Goal: Book appointment/travel/reservation

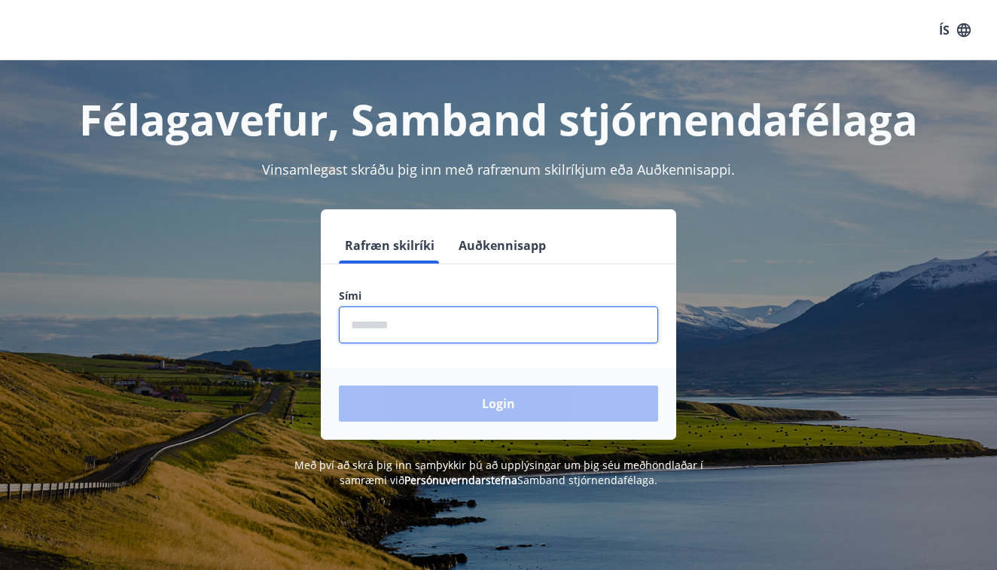
click at [430, 332] on input "phone" at bounding box center [498, 325] width 319 height 37
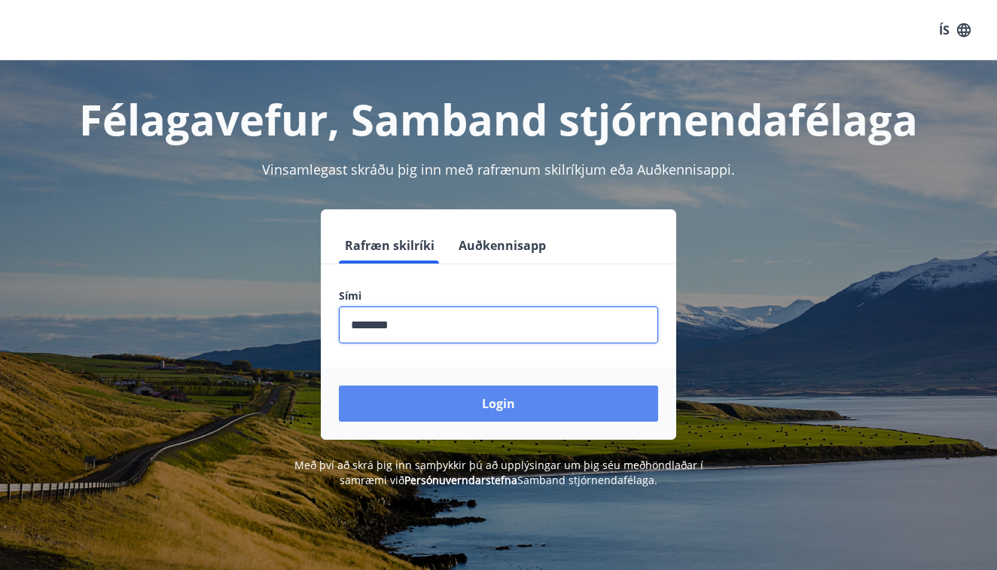
type input "********"
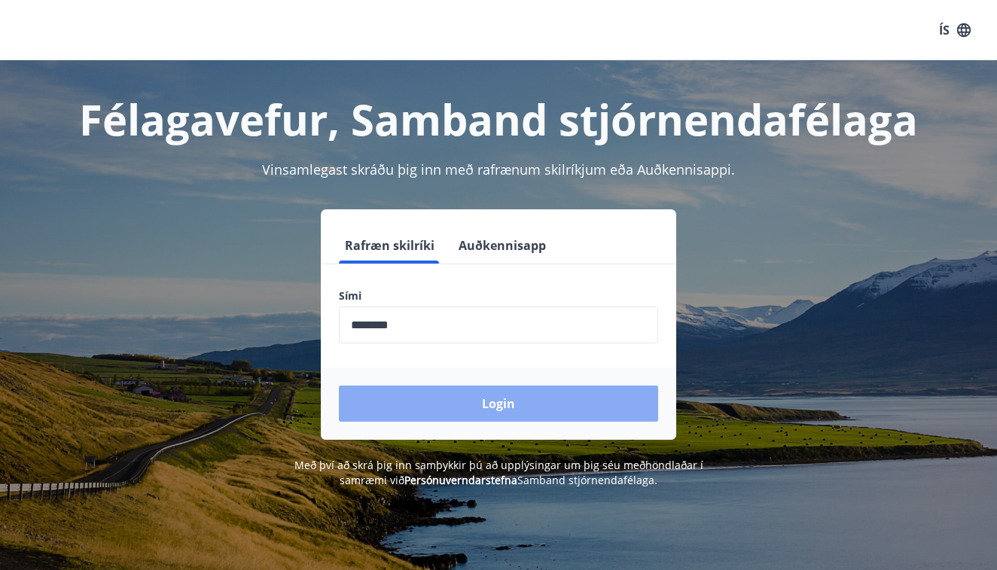
click at [441, 411] on button "Login" at bounding box center [498, 404] width 319 height 36
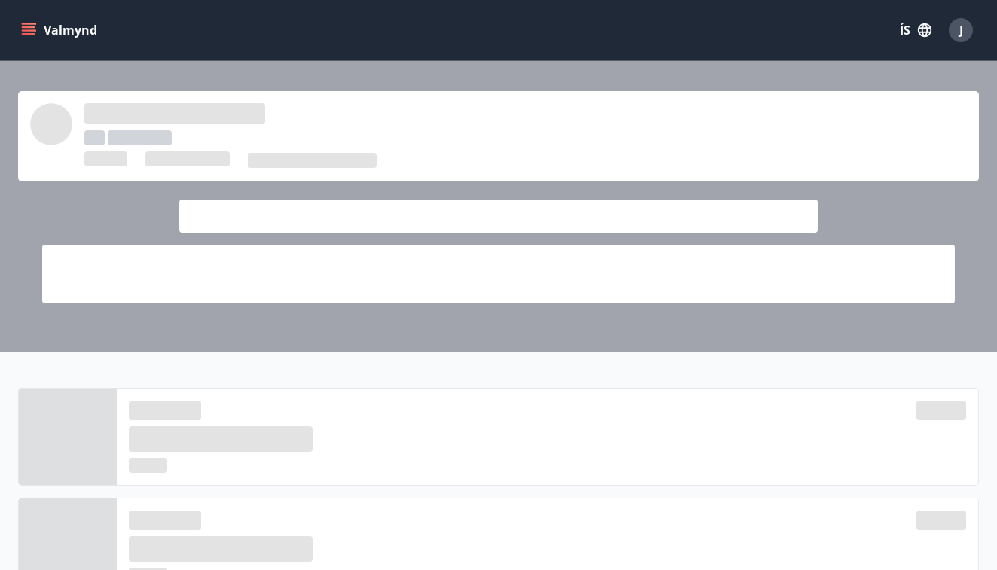
click at [31, 28] on icon "menu" at bounding box center [29, 27] width 14 height 2
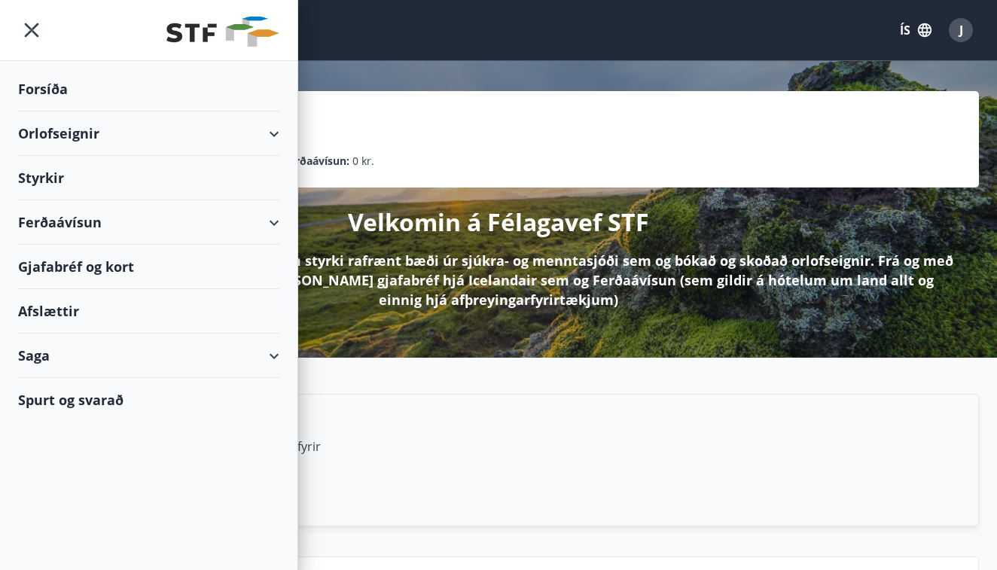
click at [270, 223] on div "Ferðaávísun" at bounding box center [148, 222] width 261 height 44
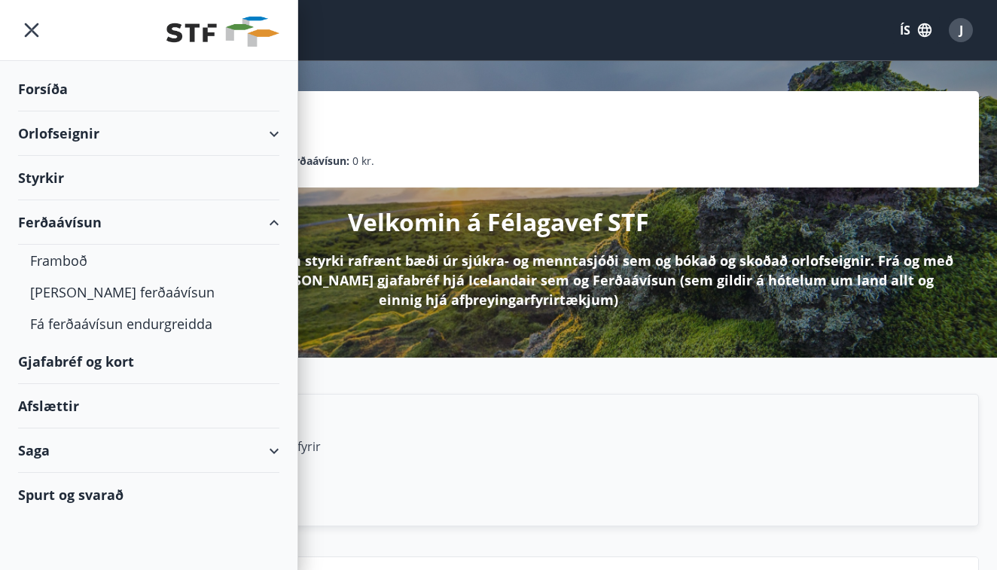
click at [118, 365] on div "Gjafabréf og kort" at bounding box center [148, 362] width 261 height 44
click at [129, 358] on div "Gjafabréf og kort" at bounding box center [148, 362] width 261 height 44
click at [102, 357] on div "Gjafabréf og kort" at bounding box center [148, 362] width 261 height 44
click at [441, 390] on div "Upplýsingar Spurt og svarað Nánar Brú - STF Félagsskírteini Hér geturðu sótt ra…" at bounding box center [498, 520] width 997 height 324
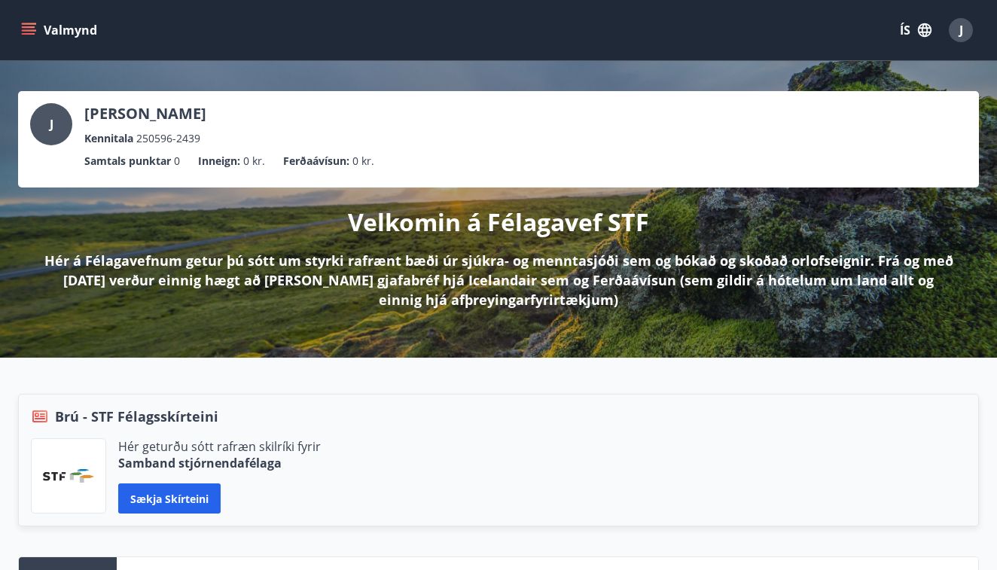
click at [149, 160] on p "Samtals punktar" at bounding box center [127, 161] width 87 height 17
click at [354, 162] on span "0 kr." at bounding box center [364, 161] width 22 height 17
click at [157, 123] on p "Jón Árni Haraldsson" at bounding box center [145, 113] width 122 height 21
click at [32, 35] on icon "menu" at bounding box center [29, 34] width 14 height 2
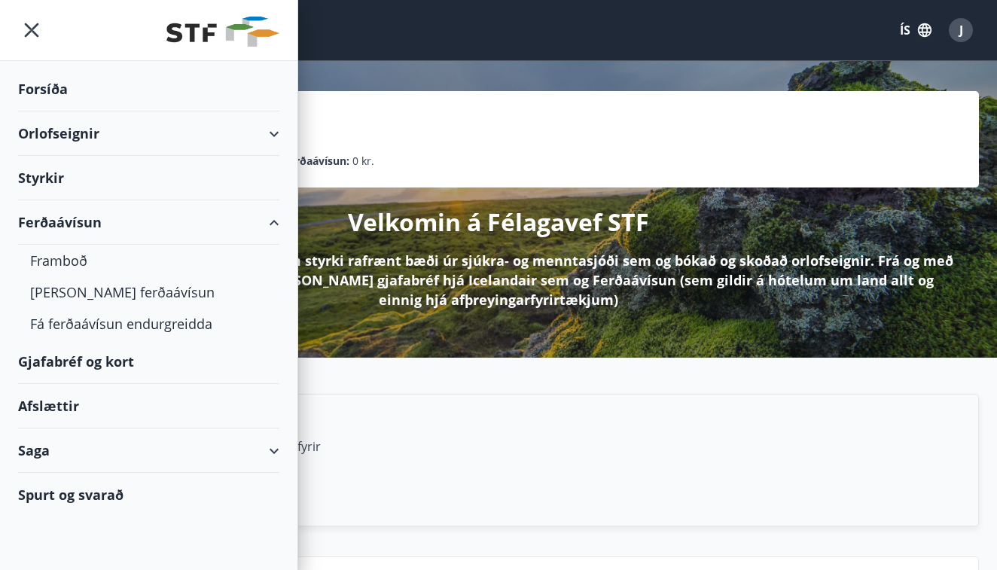
click at [90, 112] on div "Styrkir" at bounding box center [148, 89] width 261 height 44
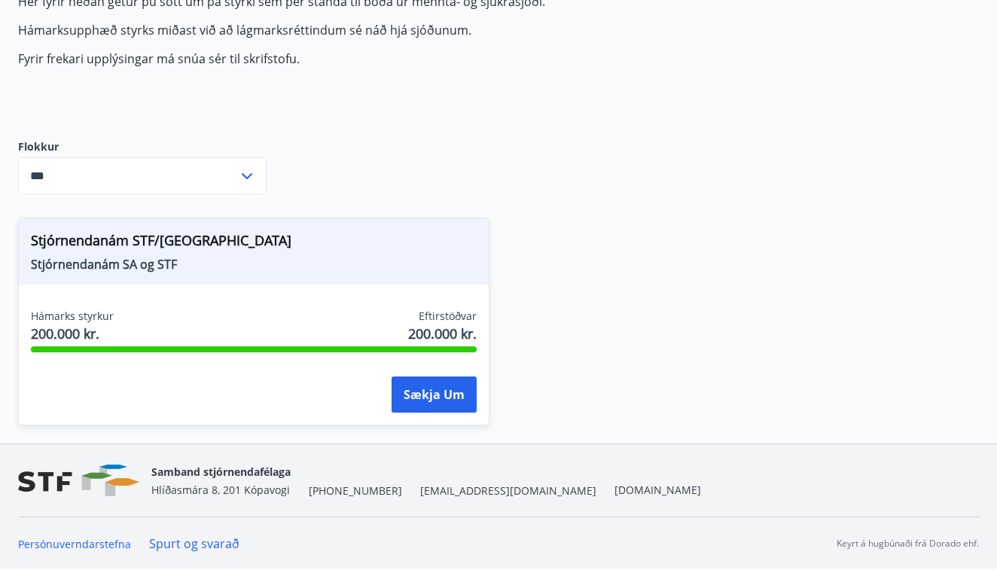
scroll to position [160, 0]
click at [182, 170] on input "***" at bounding box center [128, 175] width 220 height 37
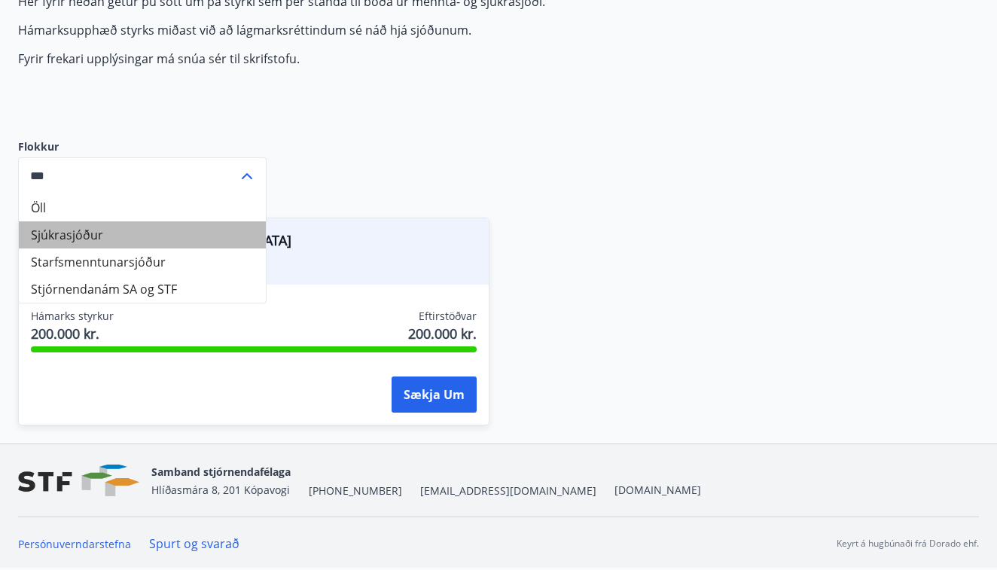
click at [167, 223] on li "Sjúkrasjóður" at bounding box center [142, 234] width 247 height 27
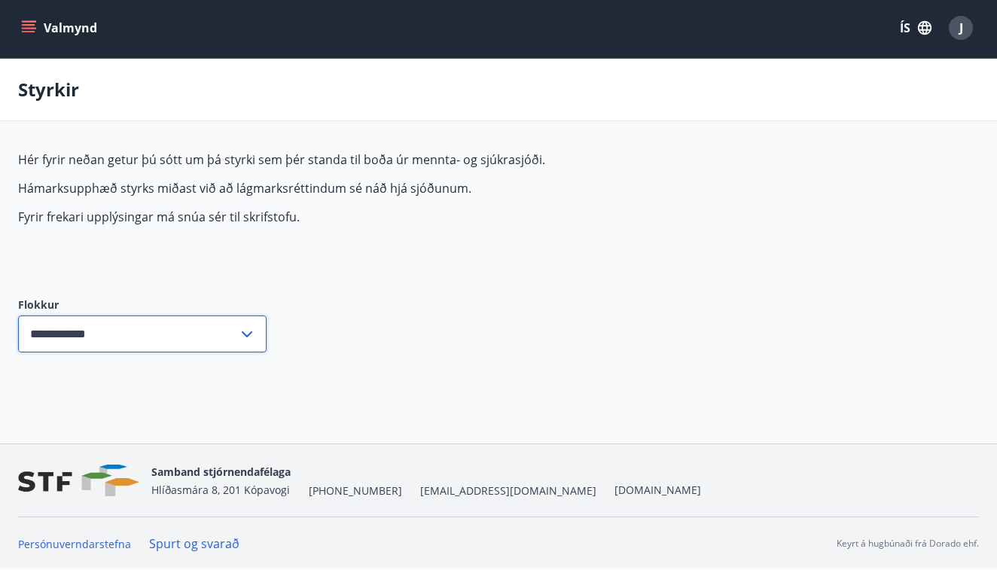
click at [204, 330] on input "**********" at bounding box center [128, 334] width 220 height 37
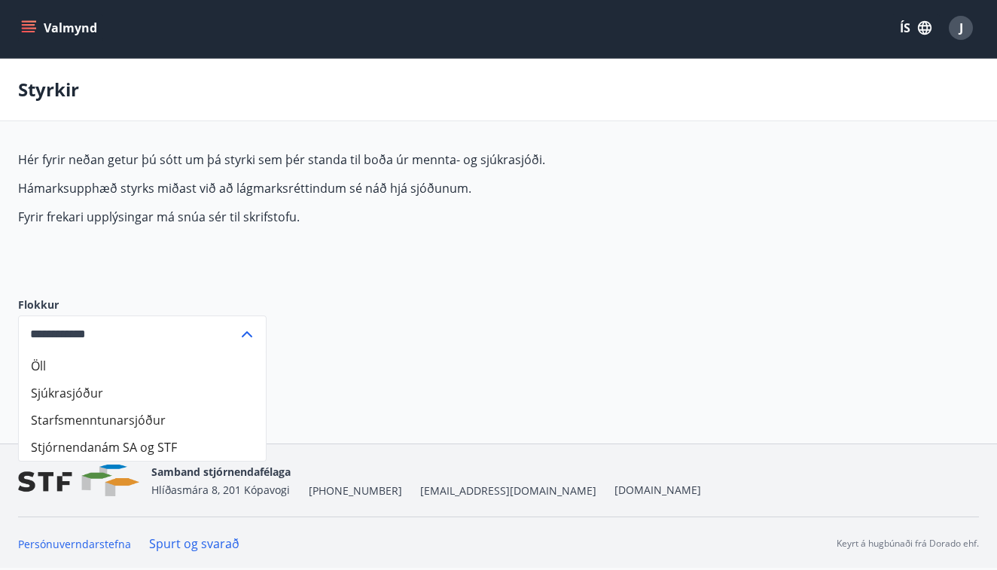
click at [149, 363] on li "Öll" at bounding box center [142, 366] width 247 height 27
type input "***"
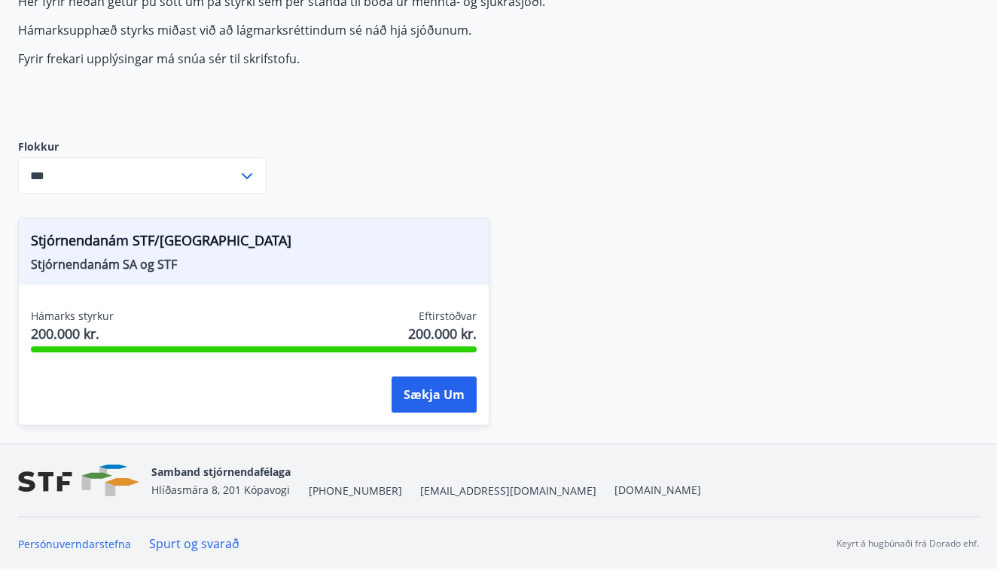
scroll to position [160, 0]
click at [154, 255] on div "Stjórnendanám STF/SA Stjórnendanám SA og STF" at bounding box center [254, 251] width 470 height 66
click at [154, 255] on span "Stjórnendanám STF/SA" at bounding box center [254, 244] width 446 height 26
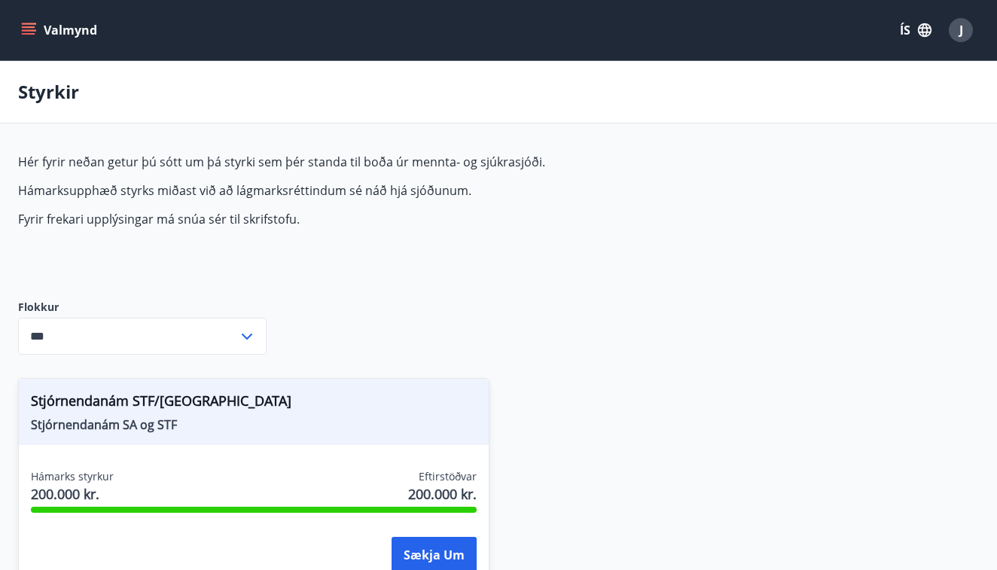
scroll to position [0, 0]
click at [44, 23] on button "Valmynd" at bounding box center [60, 30] width 85 height 27
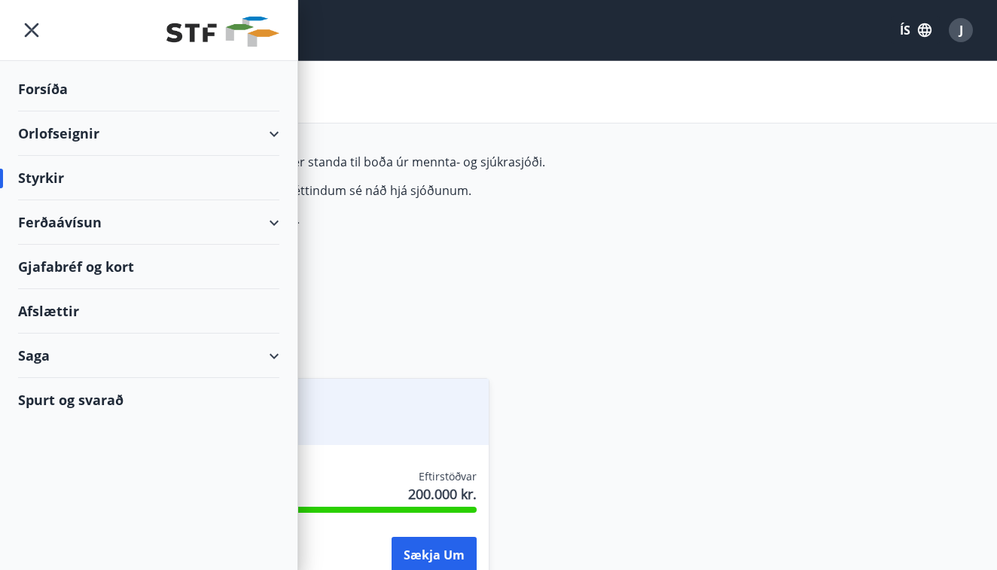
click at [115, 127] on div "Orlofseignir" at bounding box center [148, 134] width 261 height 44
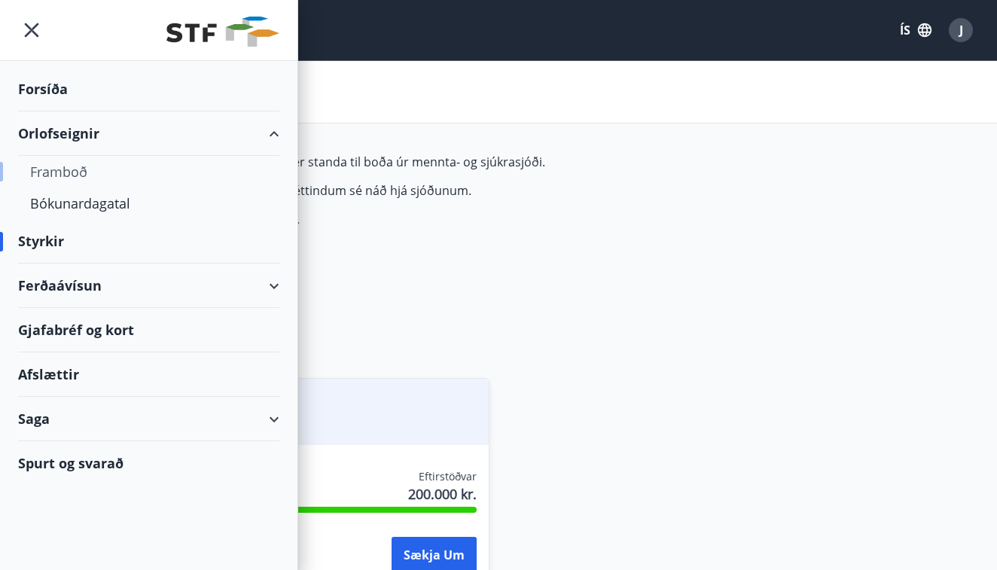
click at [84, 167] on div "Framboð" at bounding box center [148, 172] width 237 height 32
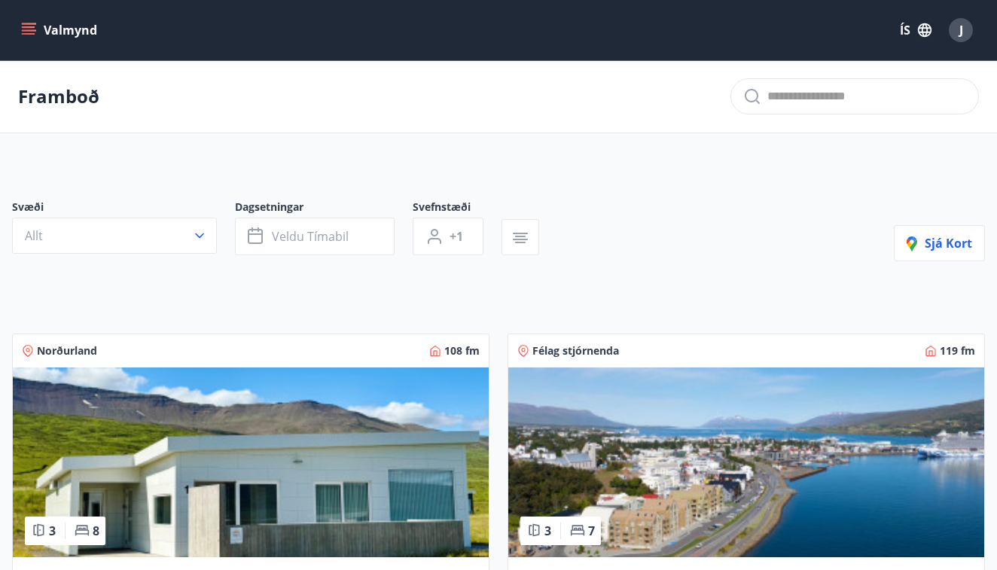
click at [35, 39] on button "Valmynd" at bounding box center [60, 30] width 85 height 27
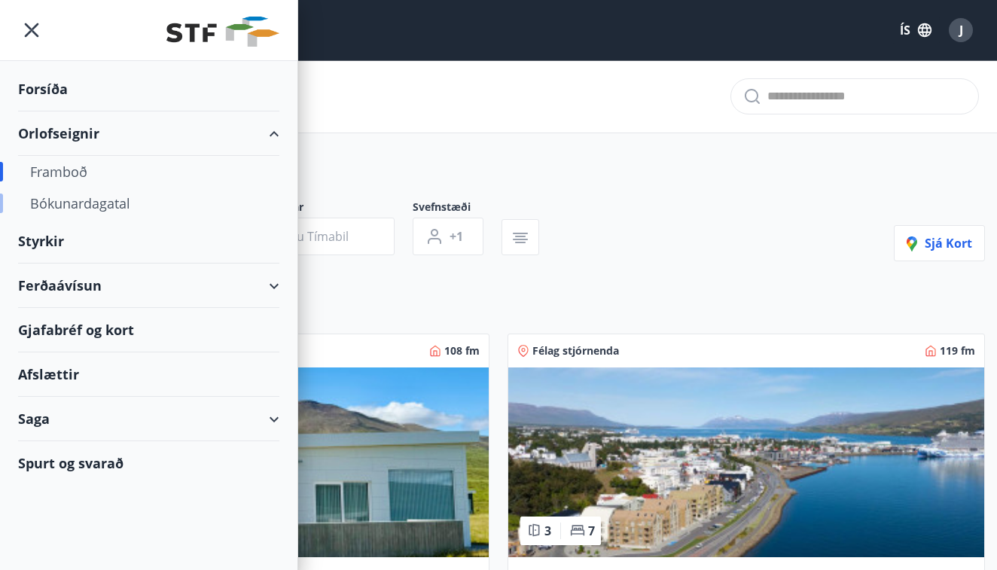
click at [83, 203] on div "Bókunardagatal" at bounding box center [148, 204] width 237 height 32
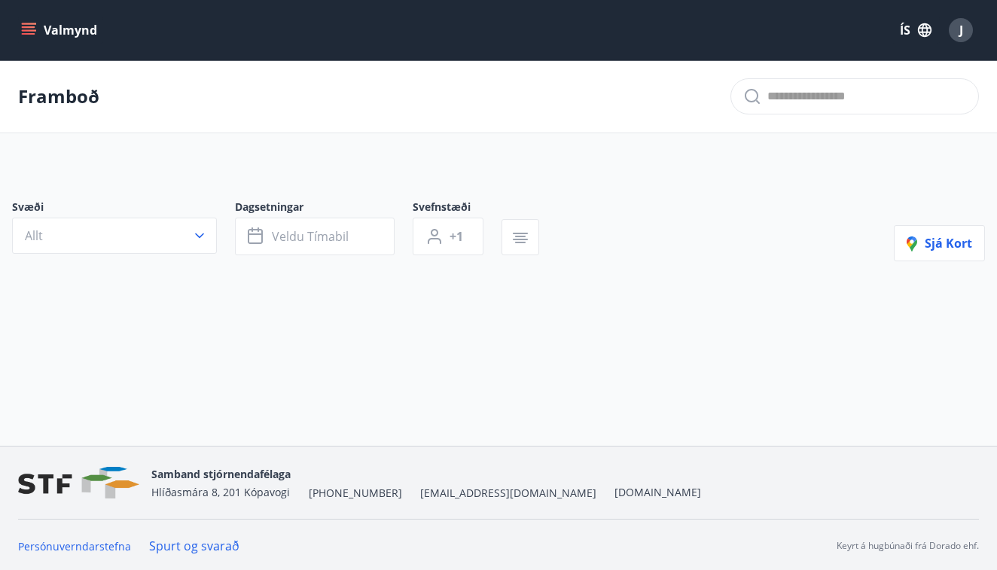
click at [29, 18] on button "Valmynd" at bounding box center [60, 30] width 85 height 27
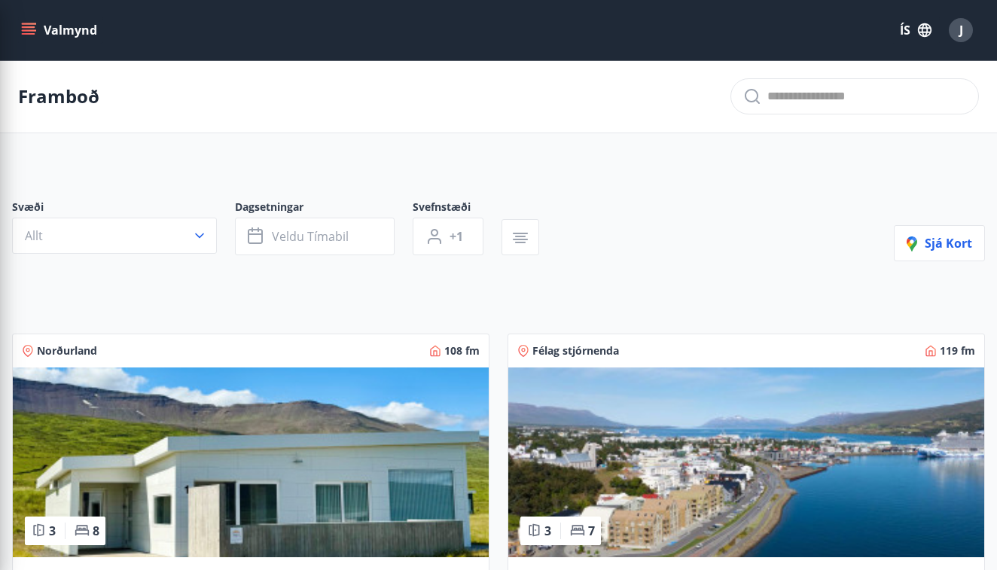
click at [439, 215] on span "Svefnstæði" at bounding box center [457, 209] width 89 height 18
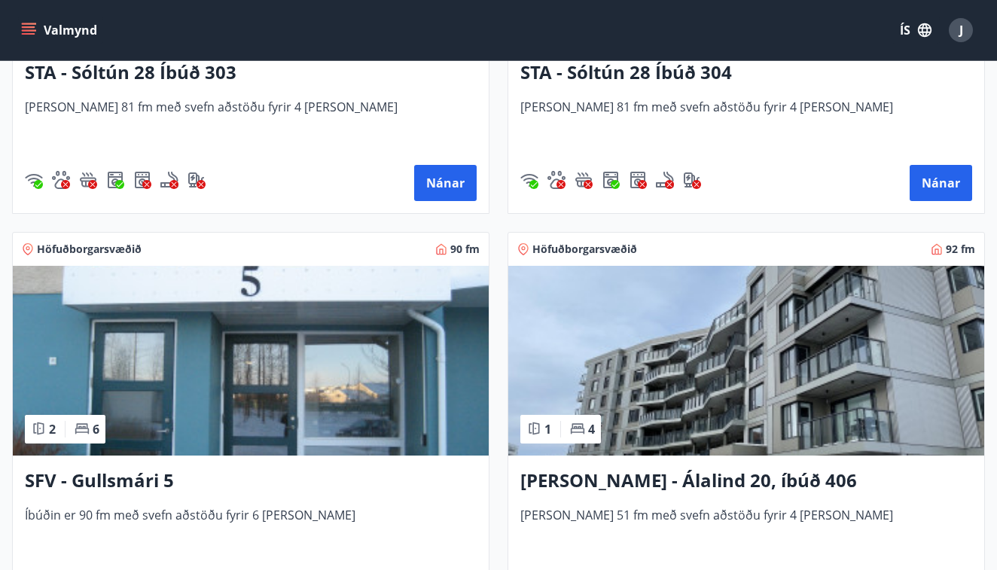
click at [298, 350] on img at bounding box center [251, 361] width 476 height 190
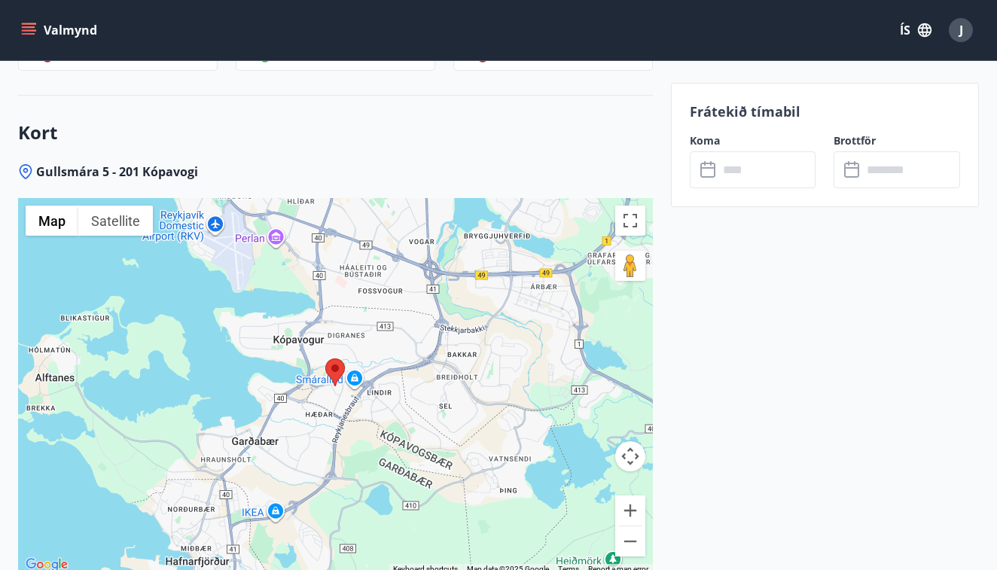
scroll to position [2183, 0]
click at [634, 515] on button "Zoom in" at bounding box center [631, 510] width 30 height 30
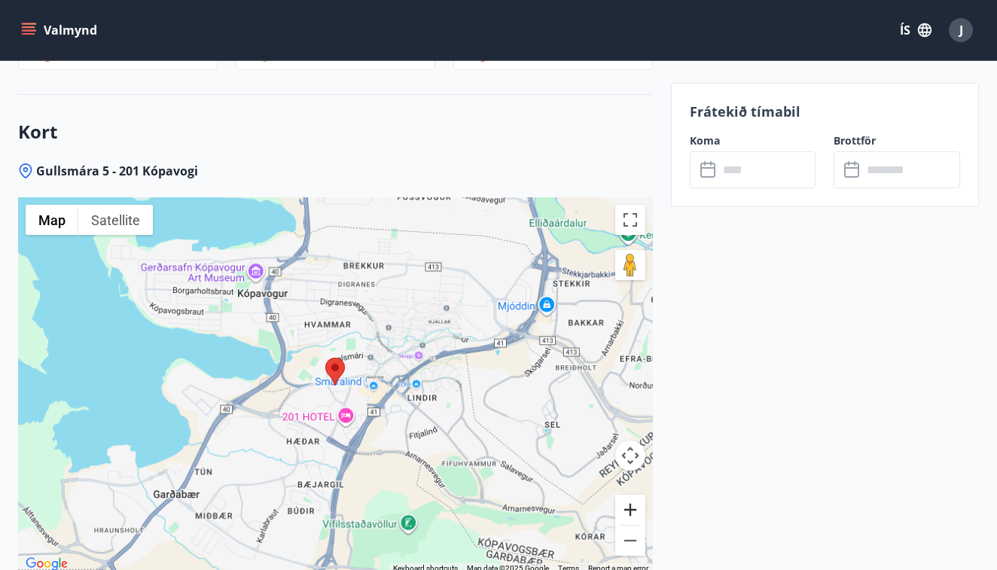
click at [634, 515] on button "Zoom in" at bounding box center [631, 510] width 30 height 30
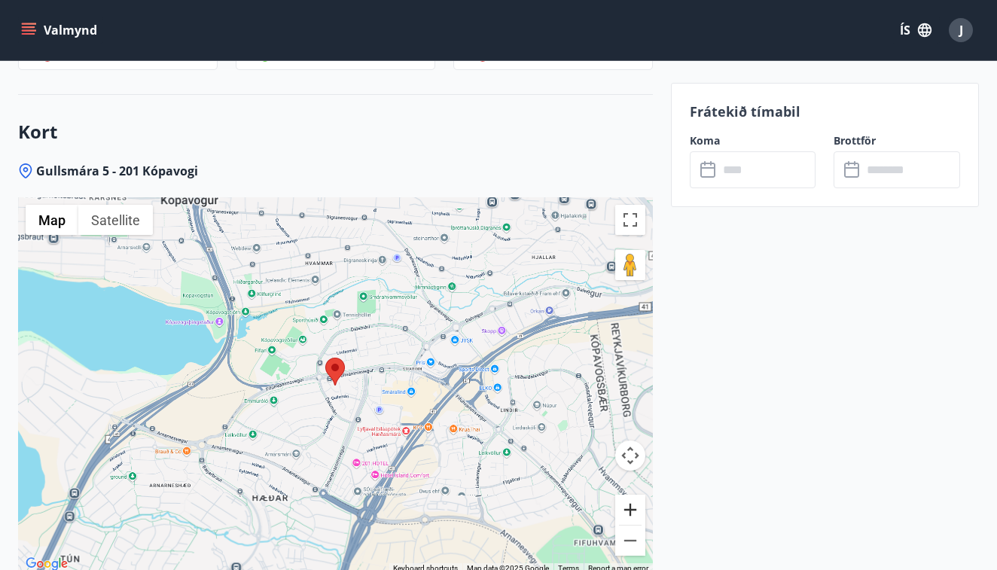
click at [634, 515] on button "Zoom in" at bounding box center [631, 510] width 30 height 30
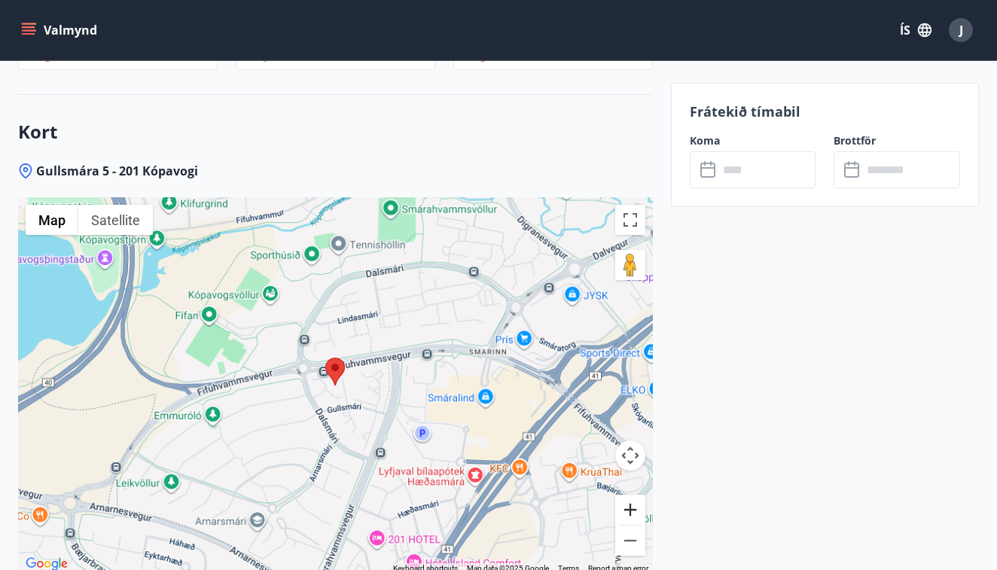
click at [634, 515] on button "Zoom in" at bounding box center [631, 510] width 30 height 30
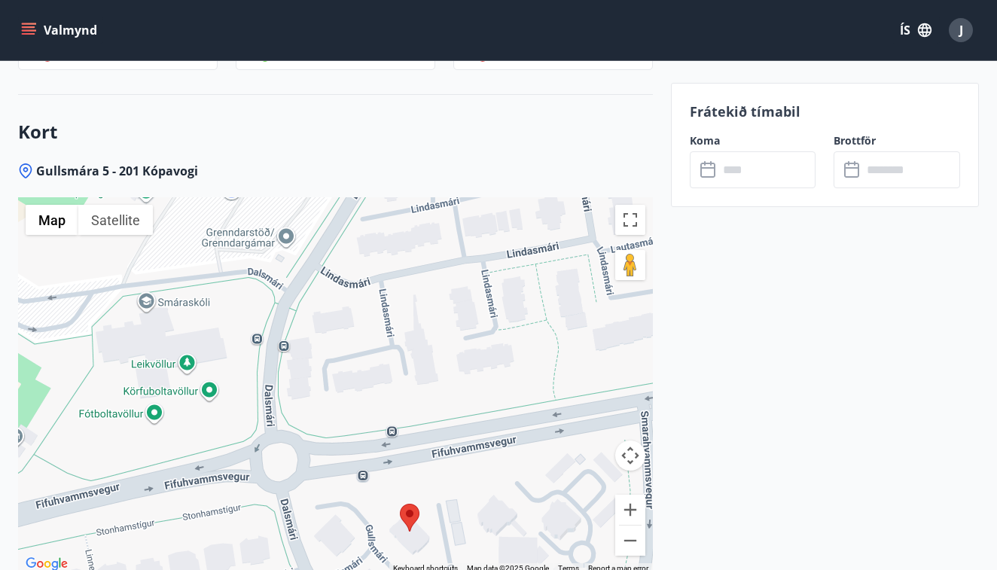
drag, startPoint x: 325, startPoint y: 399, endPoint x: 371, endPoint y: 548, distance: 156.1
click at [371, 549] on div at bounding box center [335, 385] width 635 height 377
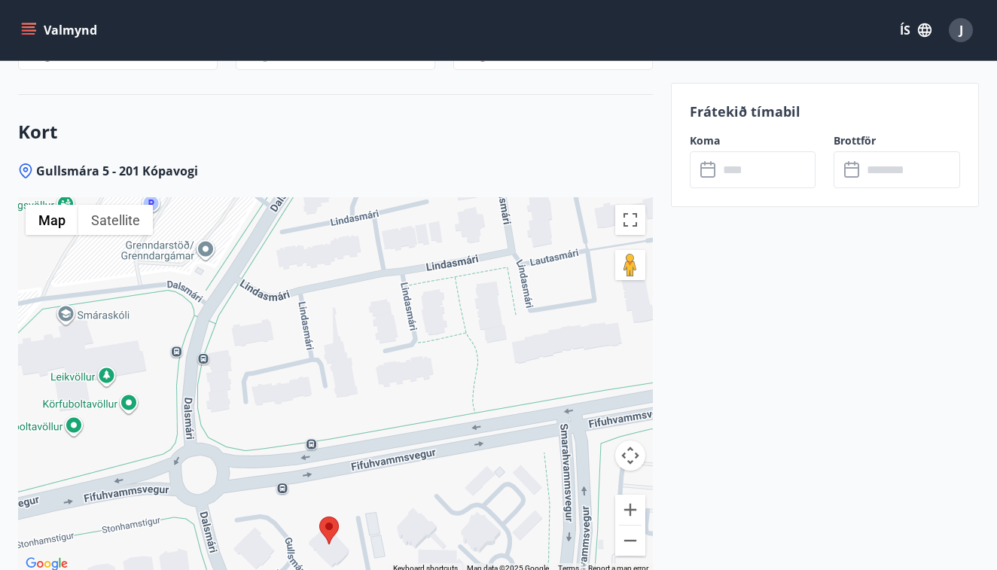
drag, startPoint x: 471, startPoint y: 463, endPoint x: 417, endPoint y: 468, distance: 54.5
click at [418, 468] on div at bounding box center [335, 385] width 635 height 377
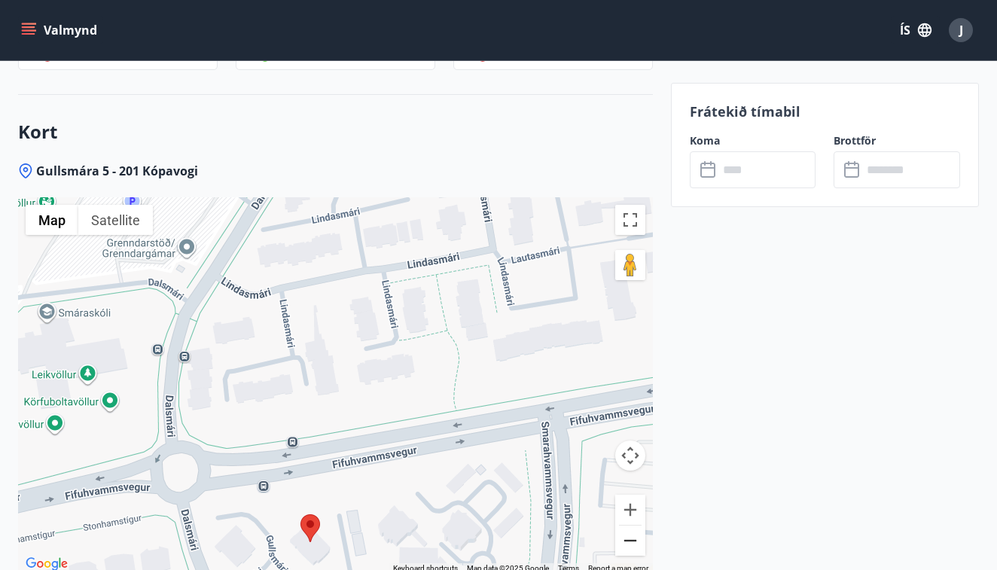
click at [631, 543] on button "Zoom out" at bounding box center [631, 541] width 30 height 30
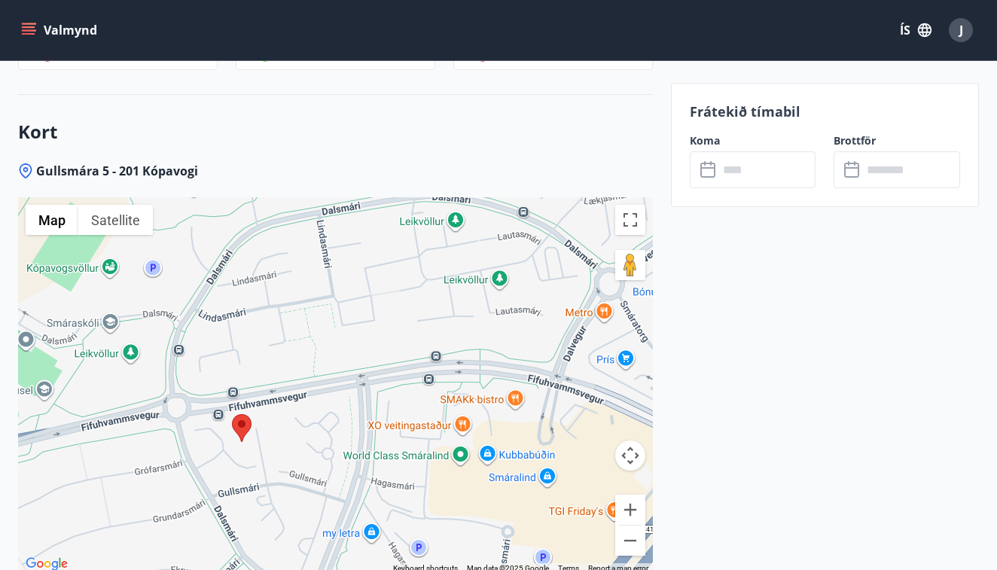
drag, startPoint x: 574, startPoint y: 499, endPoint x: 491, endPoint y: 475, distance: 86.5
click at [490, 475] on div at bounding box center [335, 385] width 635 height 377
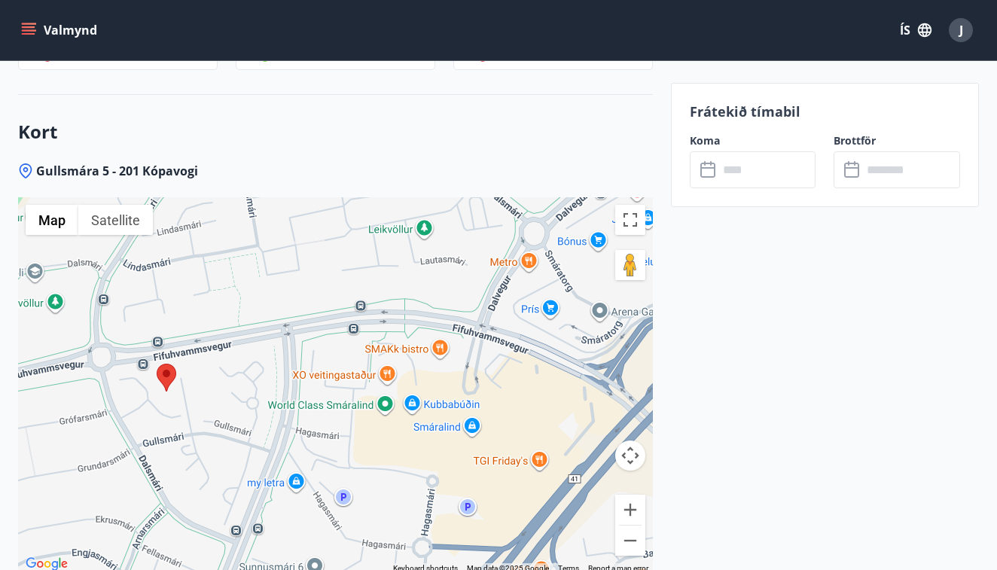
drag, startPoint x: 516, startPoint y: 519, endPoint x: 441, endPoint y: 476, distance: 86.7
click at [441, 476] on div at bounding box center [335, 385] width 635 height 377
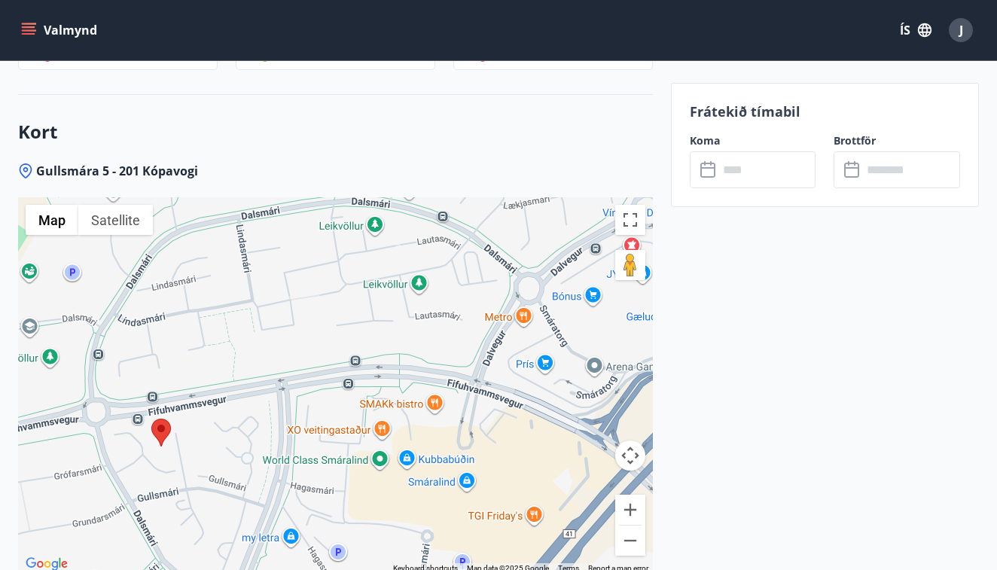
drag, startPoint x: 374, startPoint y: 421, endPoint x: 368, endPoint y: 476, distance: 55.2
click at [368, 476] on div at bounding box center [335, 385] width 635 height 377
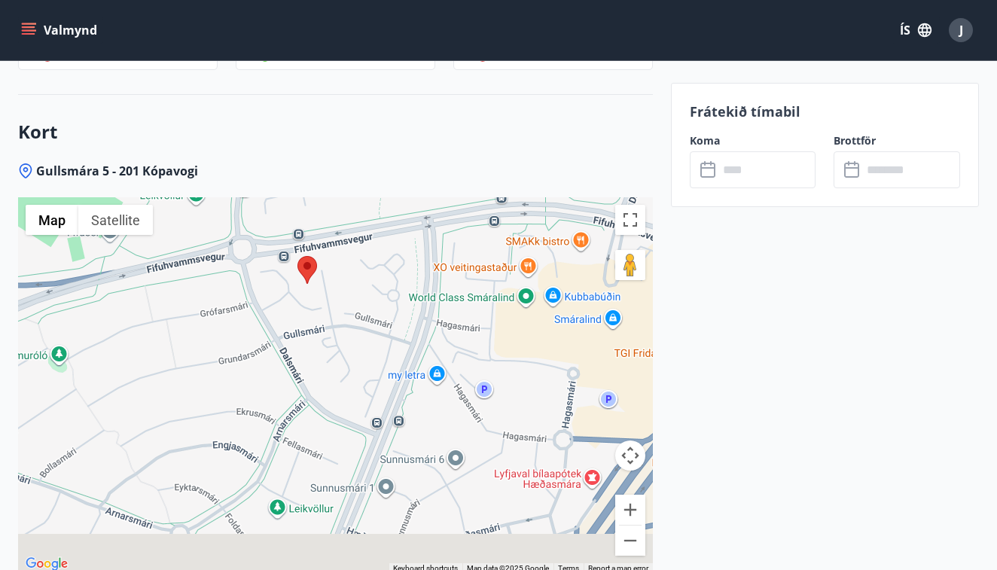
drag, startPoint x: 231, startPoint y: 476, endPoint x: 389, endPoint y: 306, distance: 232.4
click at [388, 306] on div at bounding box center [335, 385] width 635 height 377
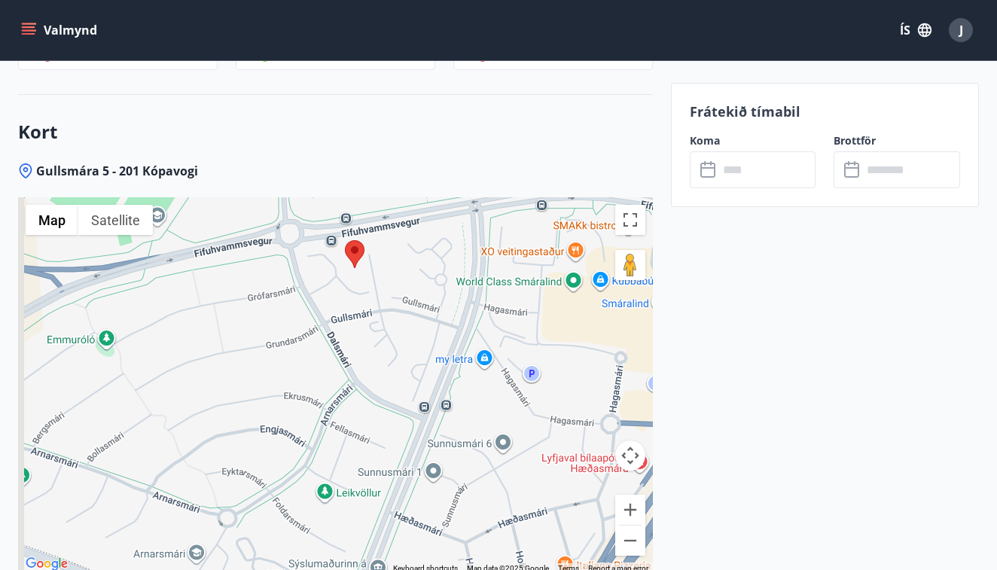
drag, startPoint x: 236, startPoint y: 401, endPoint x: 261, endPoint y: 390, distance: 27.0
click at [261, 390] on div at bounding box center [335, 385] width 635 height 377
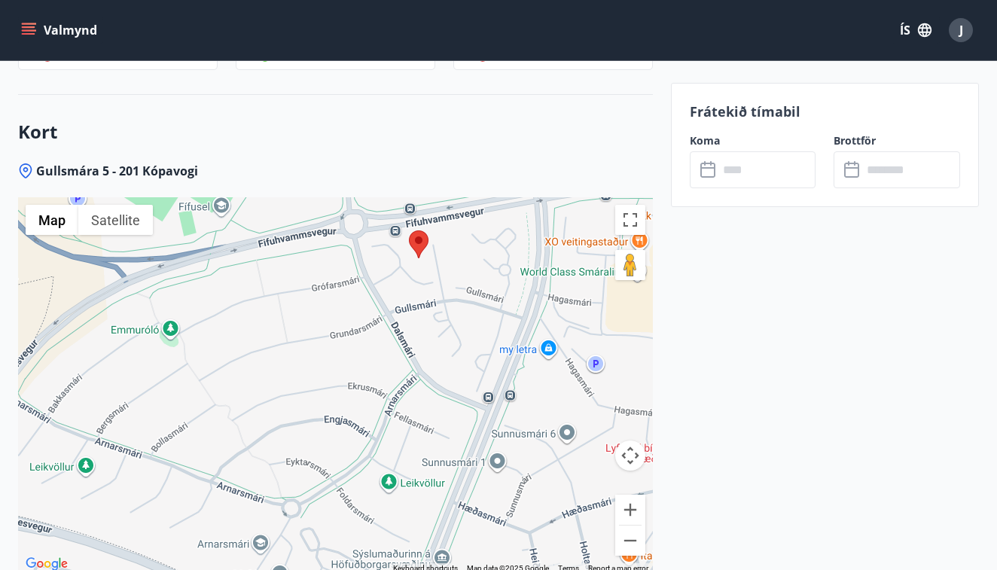
drag, startPoint x: 75, startPoint y: 425, endPoint x: 123, endPoint y: 423, distance: 47.5
click at [123, 423] on div at bounding box center [335, 385] width 635 height 377
